Goal: Information Seeking & Learning: Find specific fact

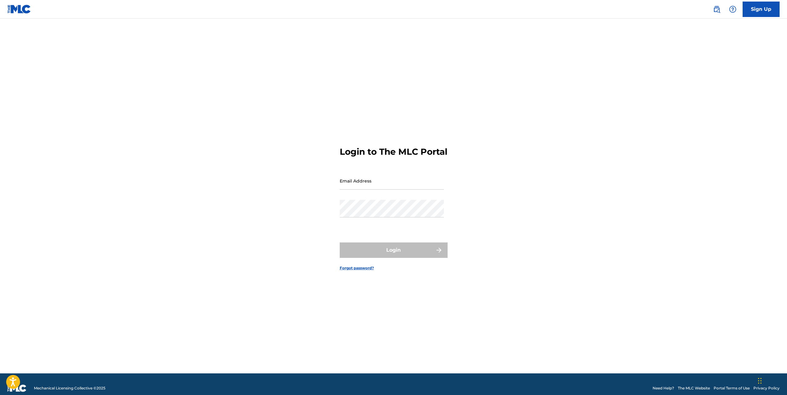
click at [716, 14] on link at bounding box center [717, 9] width 12 height 12
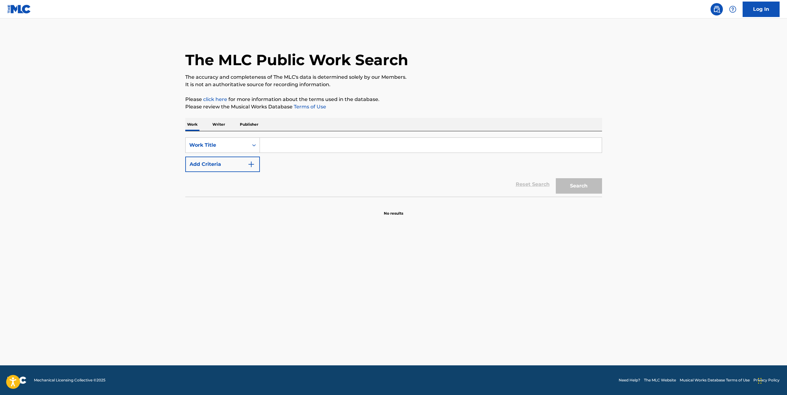
click at [275, 151] on input "Search Form" at bounding box center [431, 145] width 342 height 15
type input "[PERSON_NAME]"
click at [556, 178] on button "Search" at bounding box center [579, 185] width 46 height 15
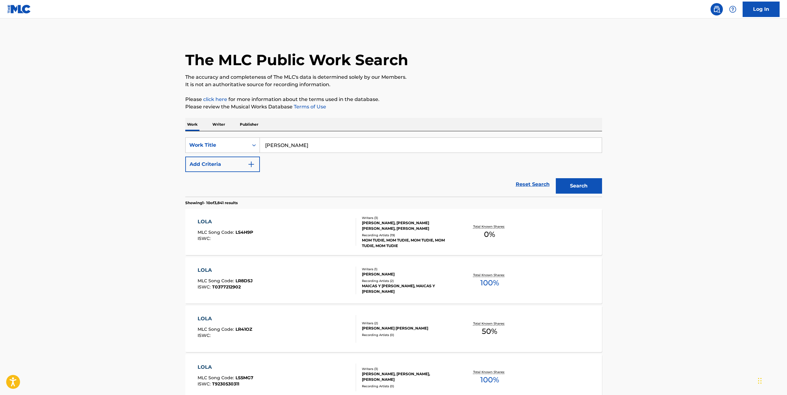
click at [218, 170] on button "Add Criteria" at bounding box center [222, 163] width 75 height 15
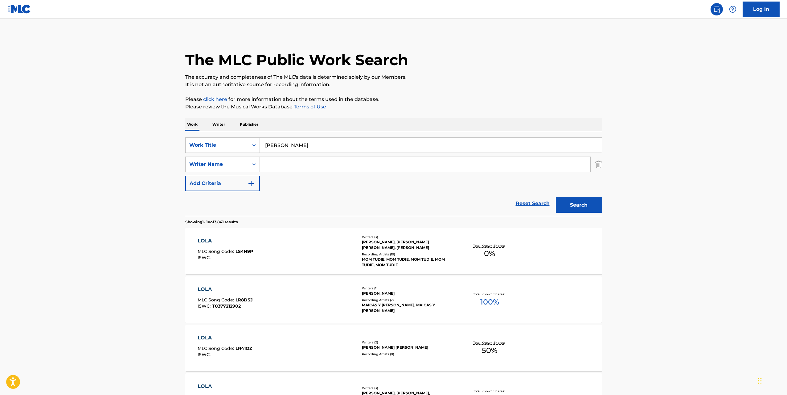
click at [284, 164] on input "Search Form" at bounding box center [425, 164] width 331 height 15
type input "aleica"
click at [556, 197] on button "Search" at bounding box center [579, 204] width 46 height 15
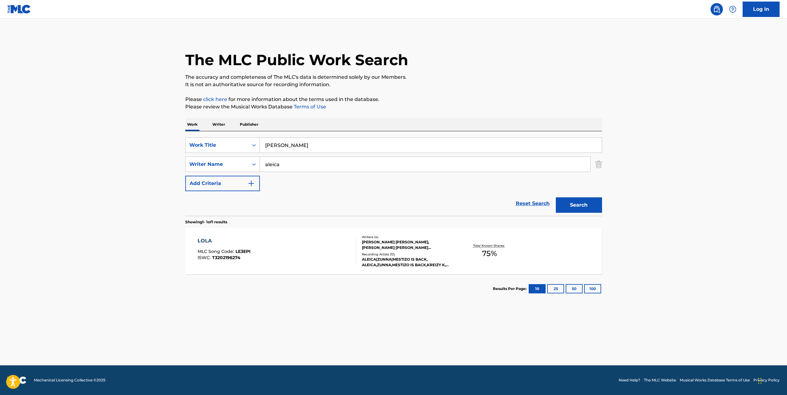
click at [307, 248] on div "LOLA MLC Song Code : LE3EPI ISWC : T3202196274" at bounding box center [277, 251] width 159 height 28
